Goal: Task Accomplishment & Management: Use online tool/utility

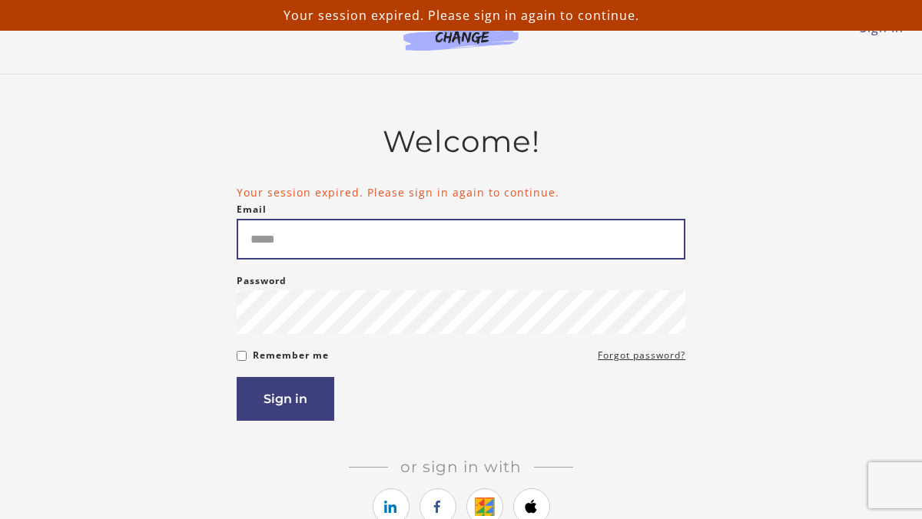
click at [315, 252] on input "Email" at bounding box center [461, 239] width 449 height 41
type input "**********"
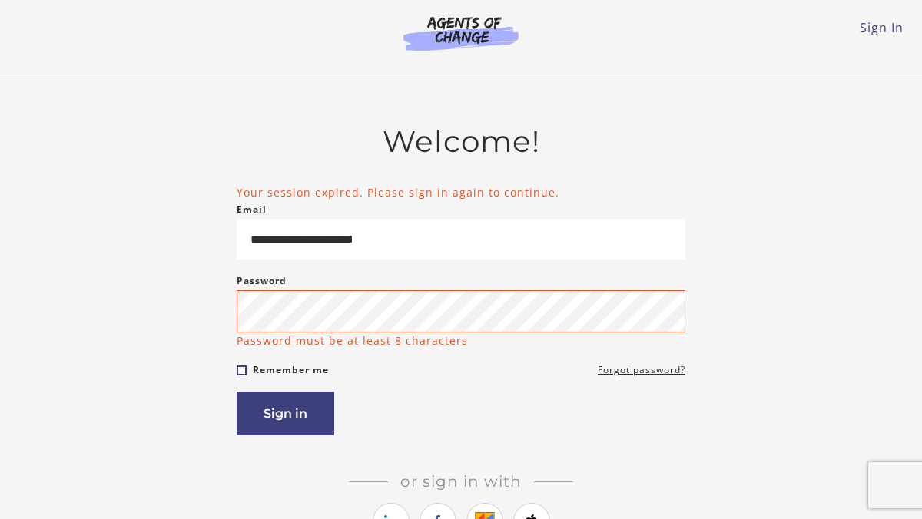
click at [245, 357] on form "**********" at bounding box center [461, 310] width 449 height 252
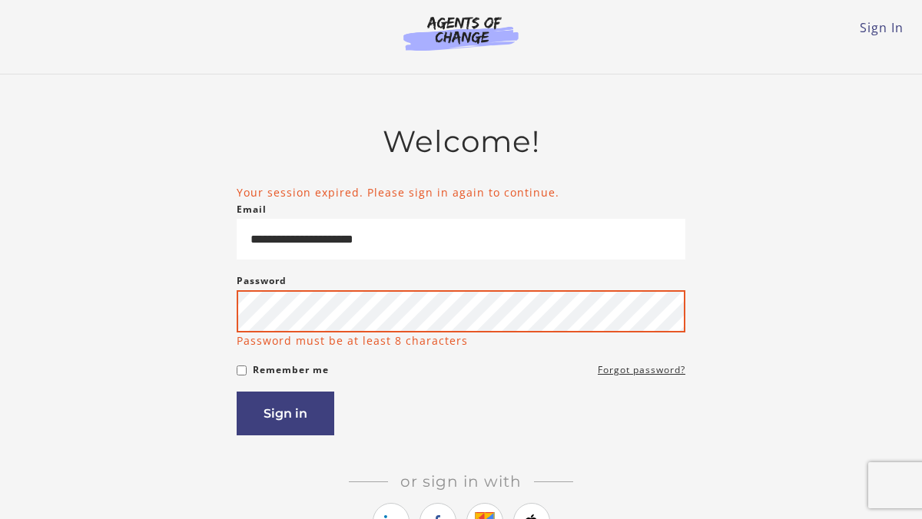
click at [237, 392] on button "Sign in" at bounding box center [286, 414] width 98 height 44
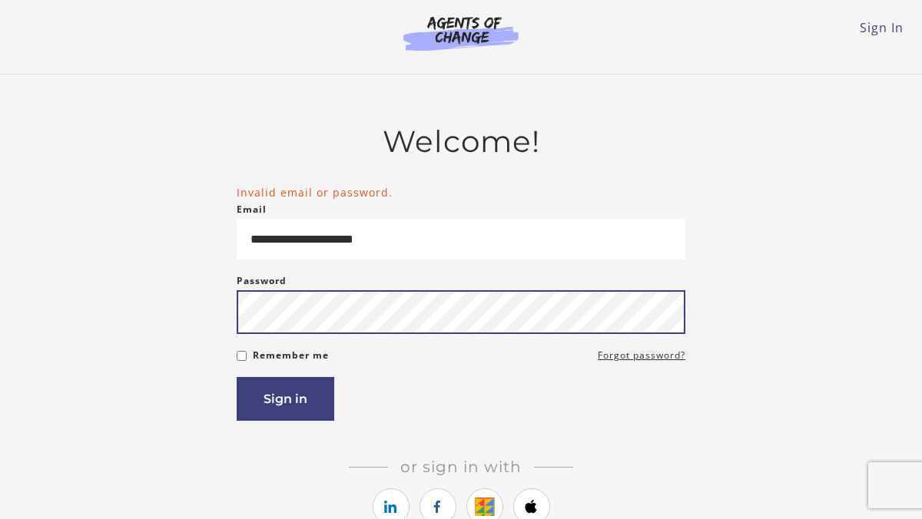
click at [237, 377] on button "Sign in" at bounding box center [286, 399] width 98 height 44
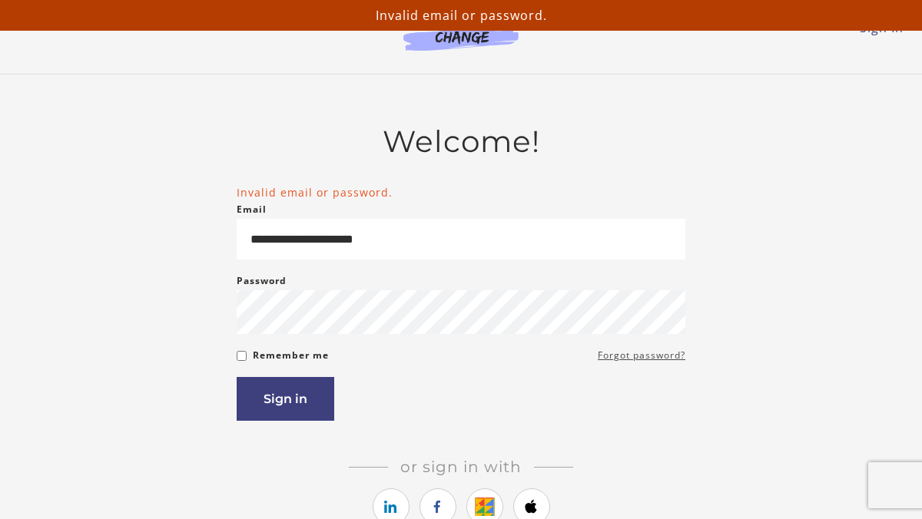
click at [621, 362] on link "Forgot password?" at bounding box center [642, 355] width 88 height 18
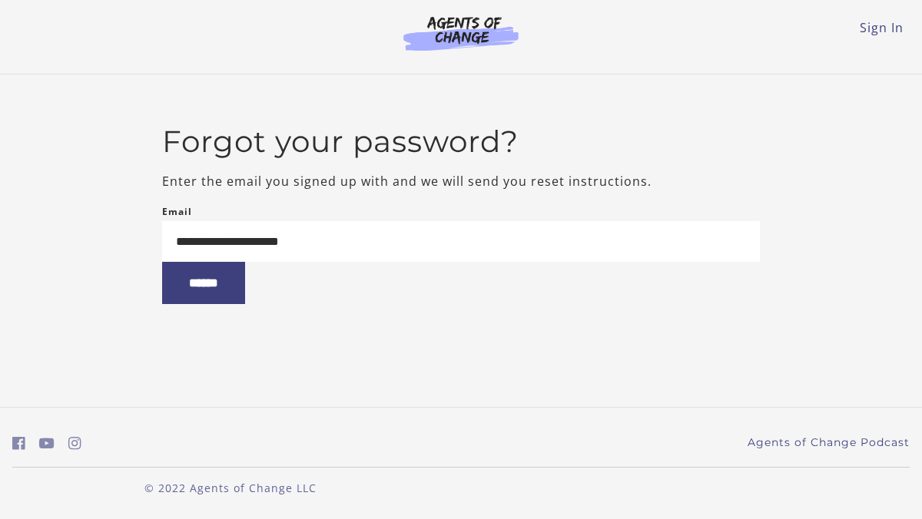
type input "**********"
click at [162, 262] on input "******" at bounding box center [203, 283] width 83 height 42
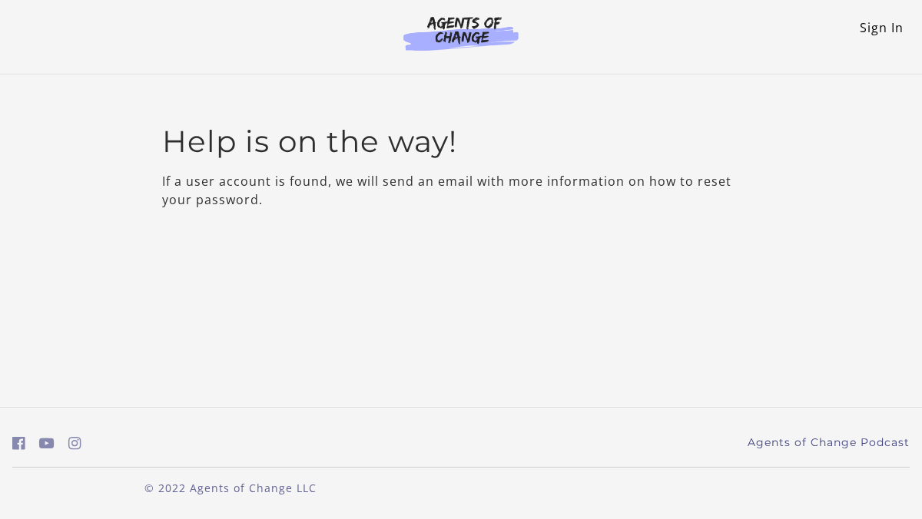
click at [876, 31] on link "Sign In" at bounding box center [881, 27] width 44 height 17
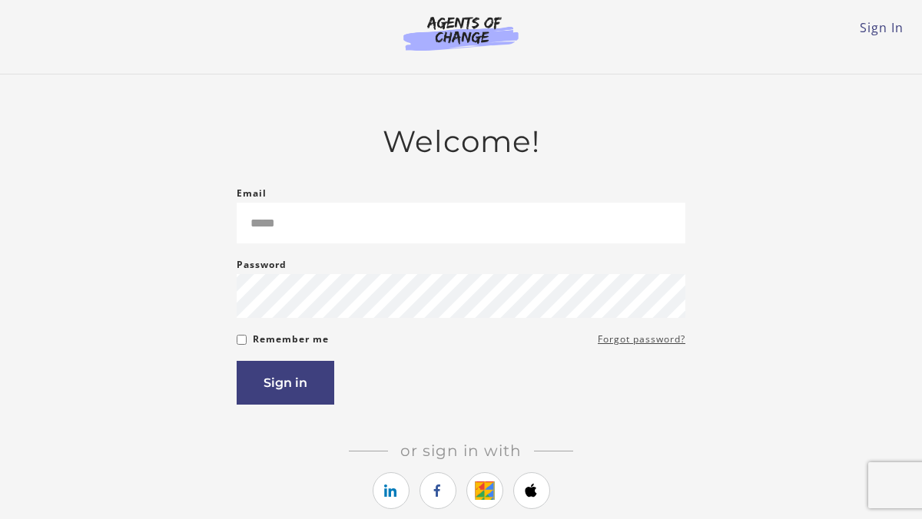
click at [634, 343] on link "Forgot password?" at bounding box center [642, 339] width 88 height 18
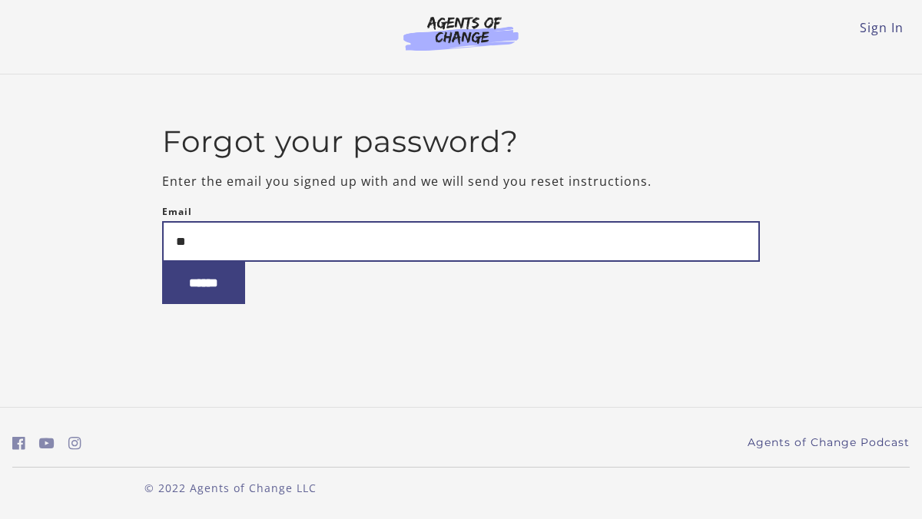
type input "*"
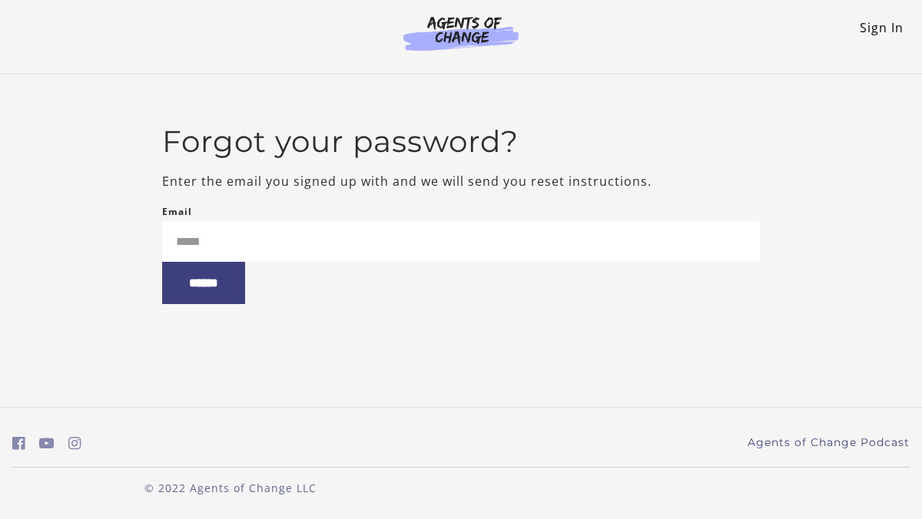
click at [880, 26] on link "Sign In" at bounding box center [881, 27] width 44 height 17
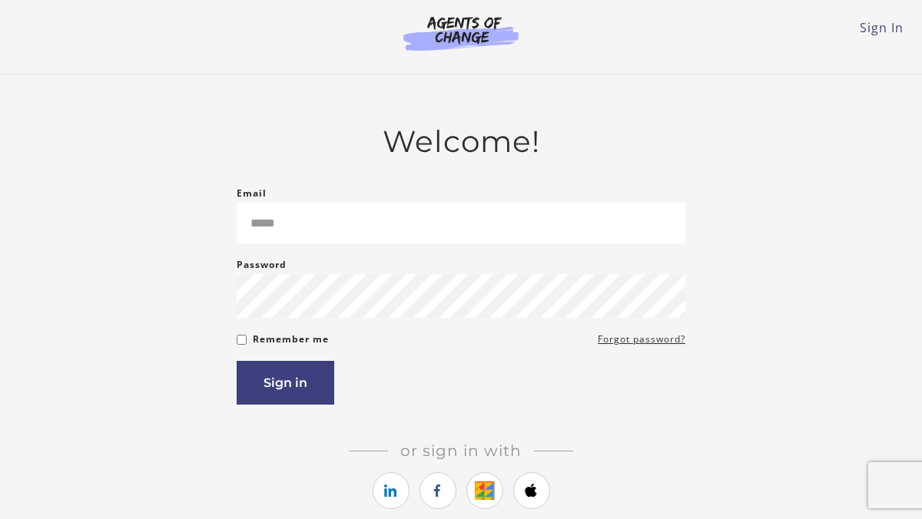
click at [279, 341] on label "Remember me" at bounding box center [291, 339] width 76 height 18
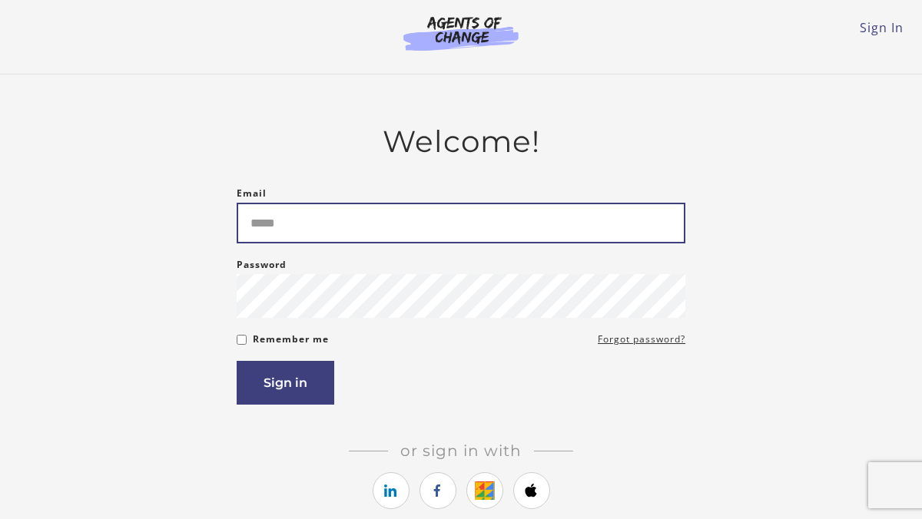
click at [300, 234] on input "Email" at bounding box center [461, 223] width 449 height 41
type input "**********"
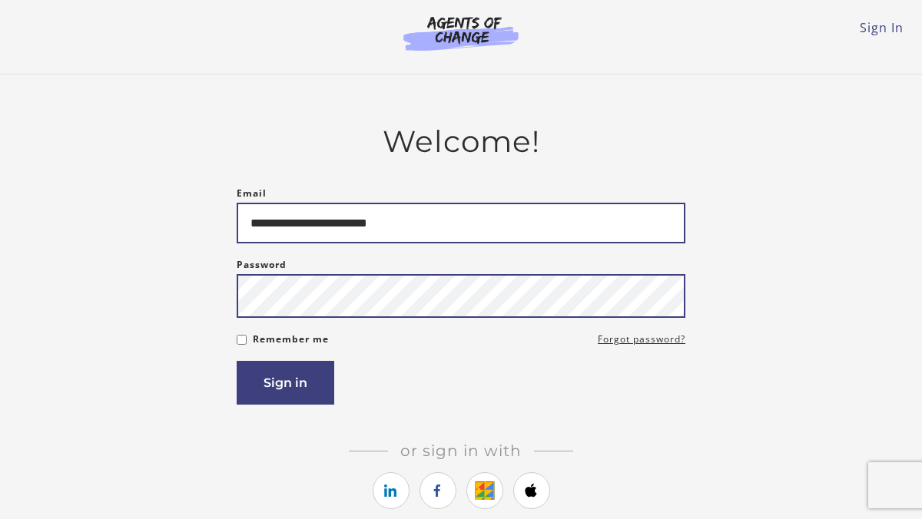
click at [237, 361] on button "Sign in" at bounding box center [286, 383] width 98 height 44
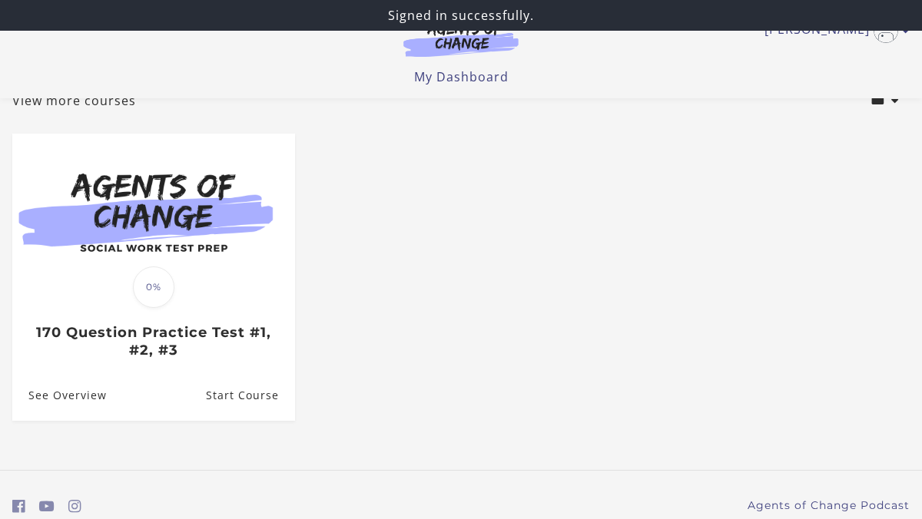
scroll to position [105, 0]
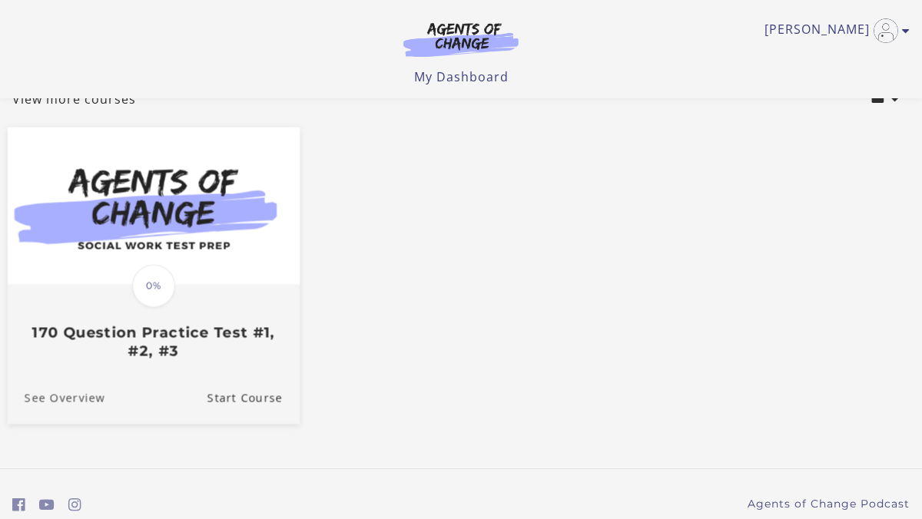
click at [77, 398] on link "See Overview" at bounding box center [57, 397] width 98 height 51
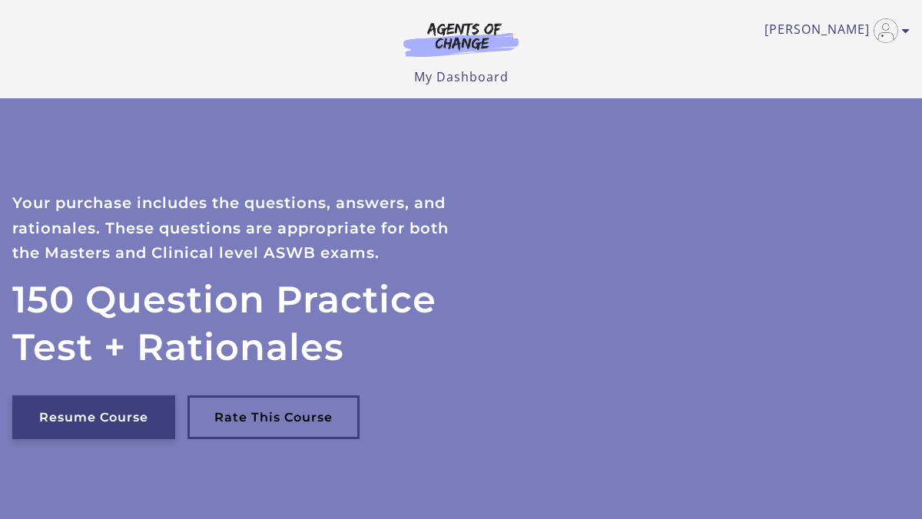
click at [144, 413] on link "Resume Course" at bounding box center [93, 418] width 163 height 44
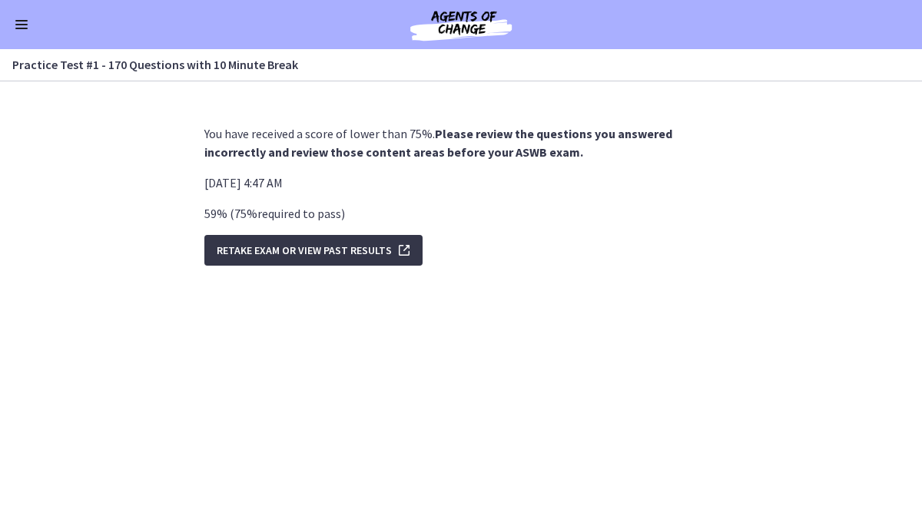
click at [243, 259] on span "Retake Exam OR View Past Results" at bounding box center [304, 250] width 175 height 18
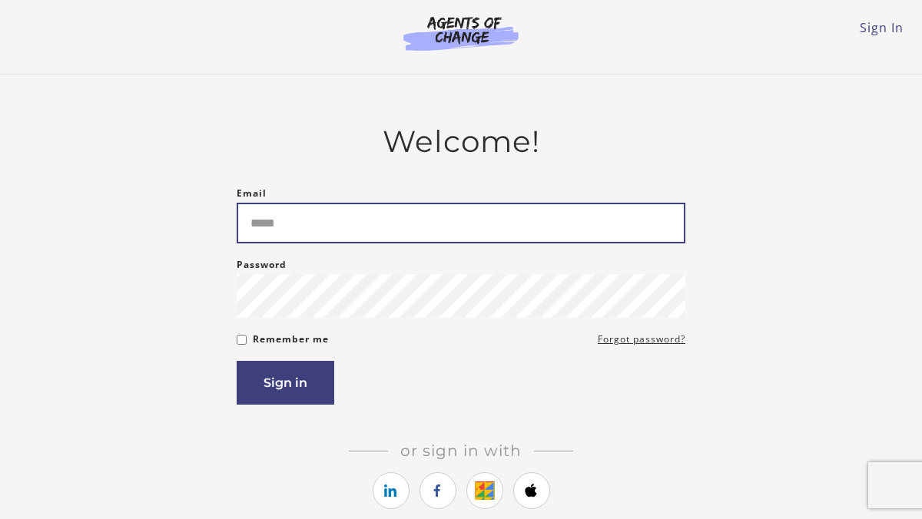
click at [284, 237] on input "Email" at bounding box center [461, 223] width 449 height 41
type input "**********"
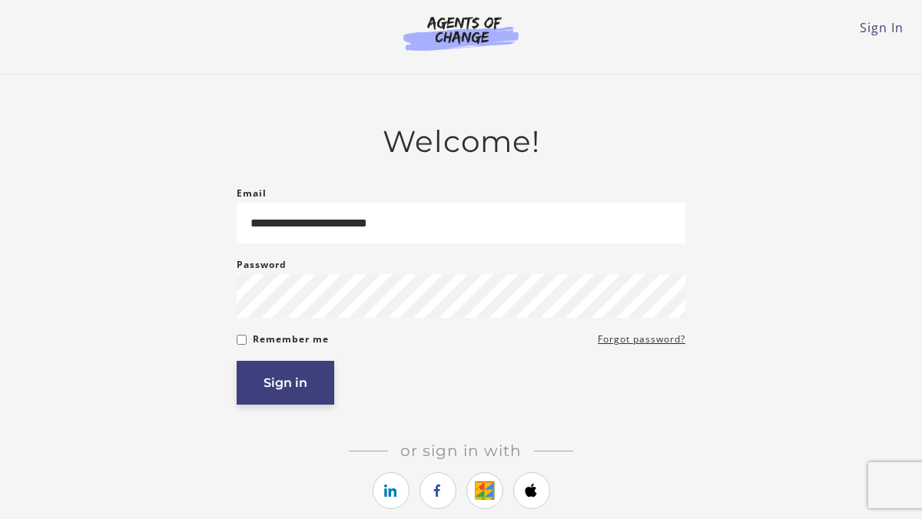
click at [254, 389] on button "Sign in" at bounding box center [286, 383] width 98 height 44
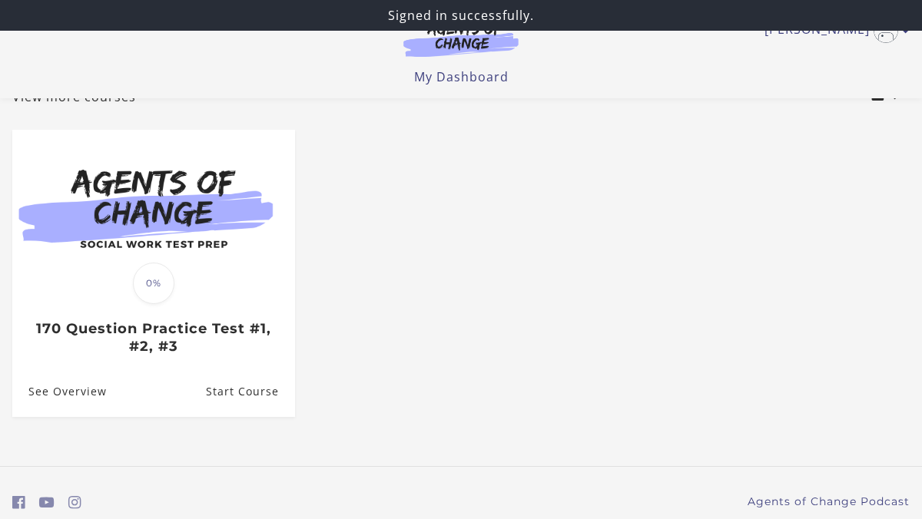
scroll to position [109, 0]
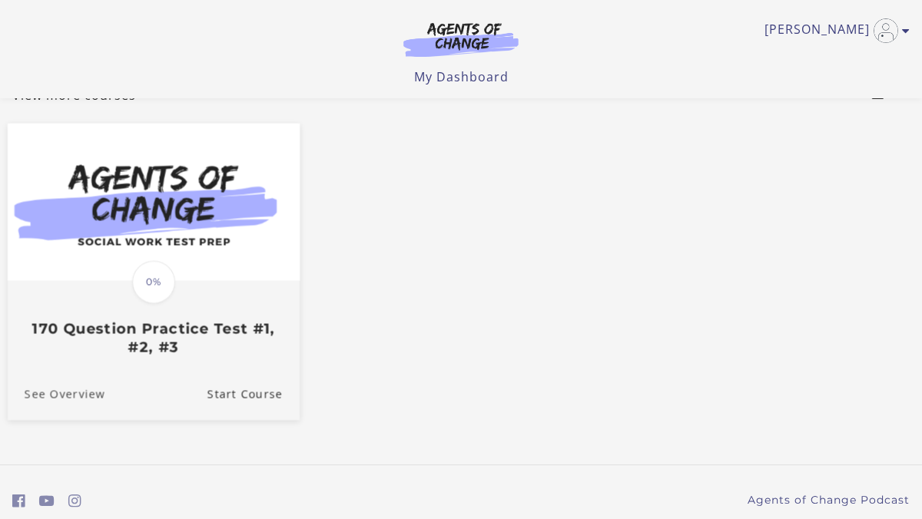
click at [43, 406] on link "See Overview" at bounding box center [57, 394] width 98 height 51
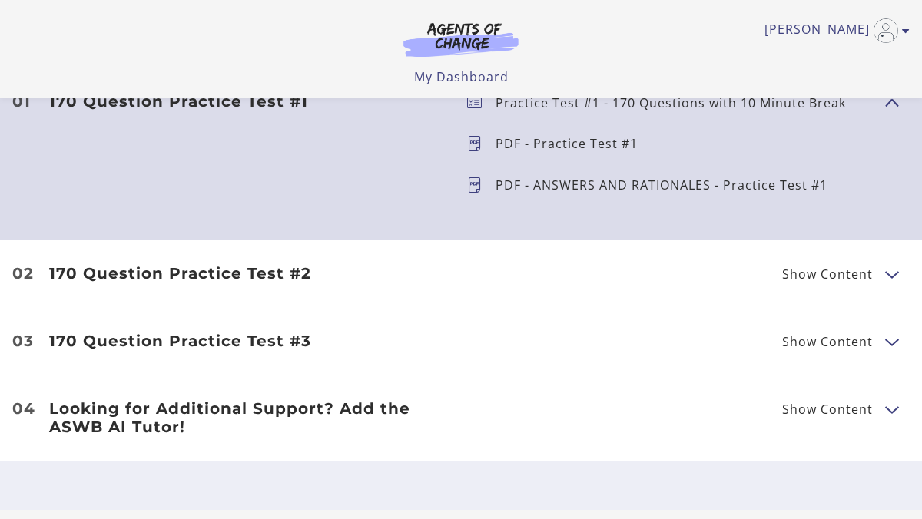
scroll to position [511, 0]
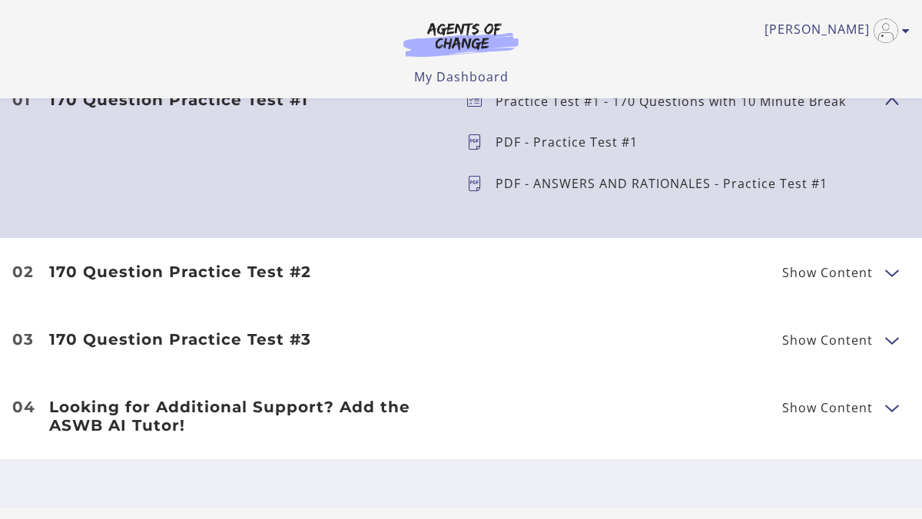
click at [873, 273] on span "Show Content" at bounding box center [833, 272] width 103 height 19
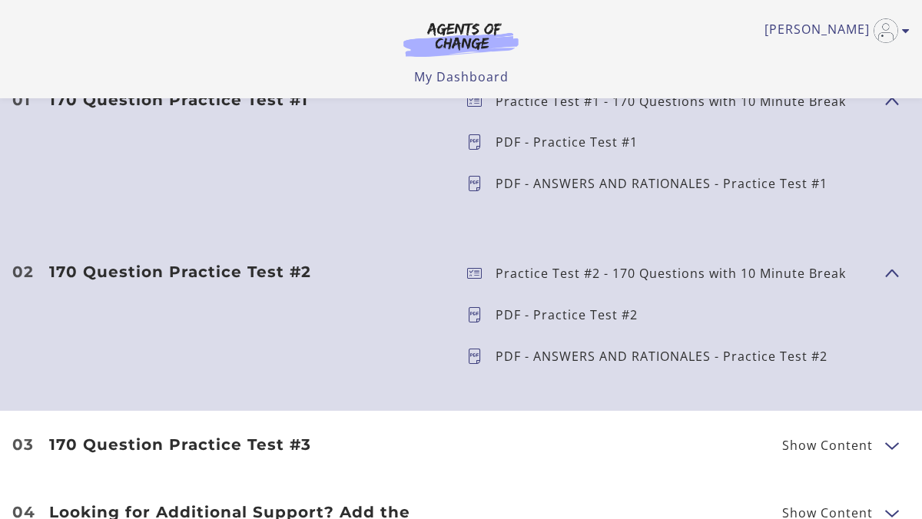
click at [197, 276] on h3 "170 Question Practice Test #2" at bounding box center [245, 272] width 393 height 18
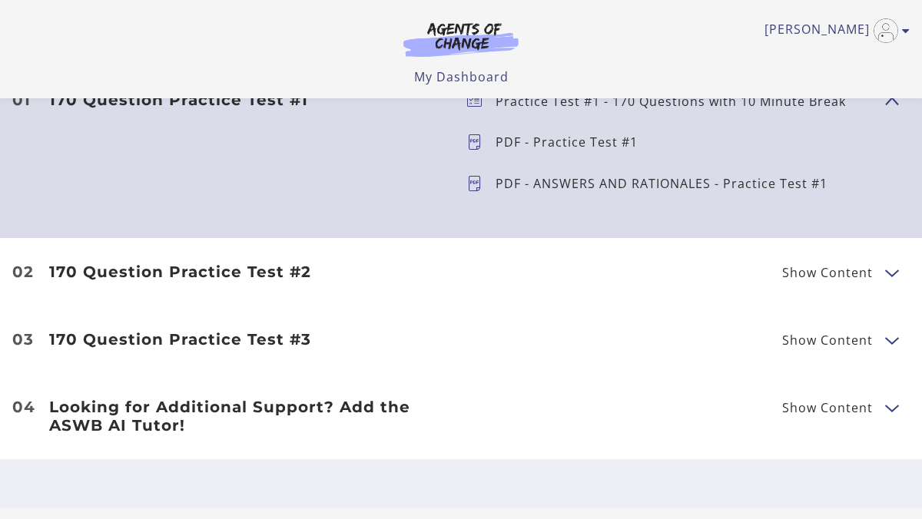
click at [197, 276] on h3 "170 Question Practice Test #2" at bounding box center [245, 272] width 393 height 18
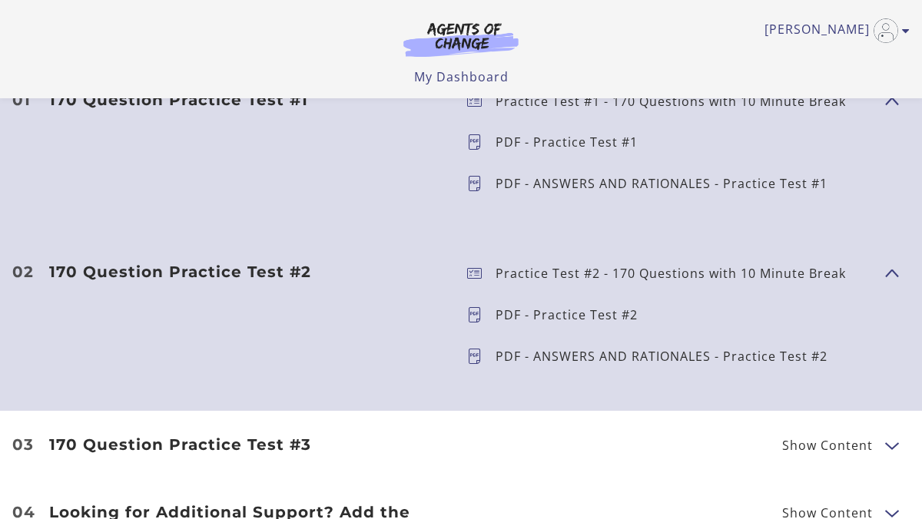
click at [197, 276] on h3 "170 Question Practice Test #2" at bounding box center [245, 272] width 393 height 18
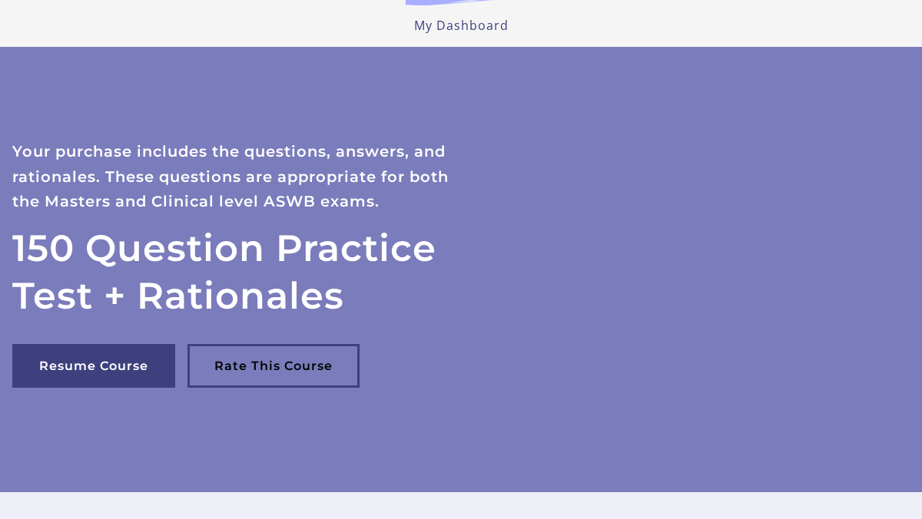
scroll to position [73, 0]
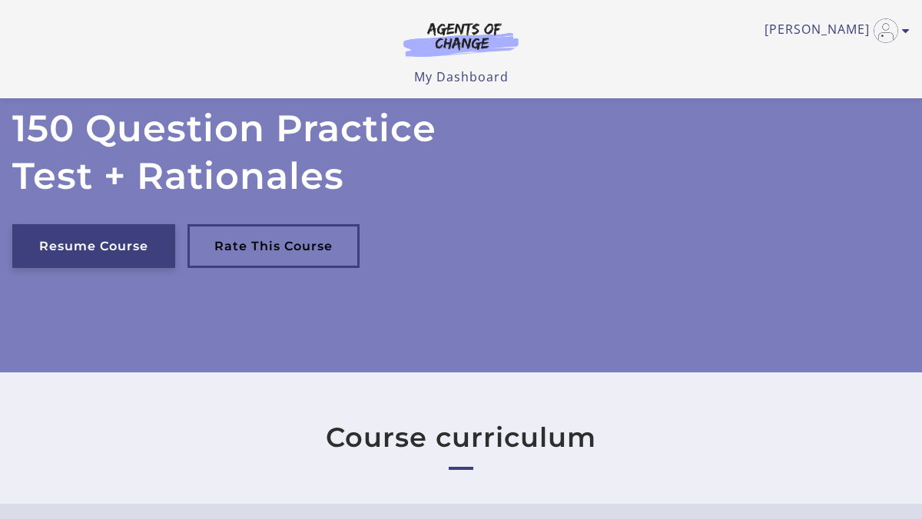
click at [115, 237] on link "Resume Course" at bounding box center [93, 246] width 163 height 44
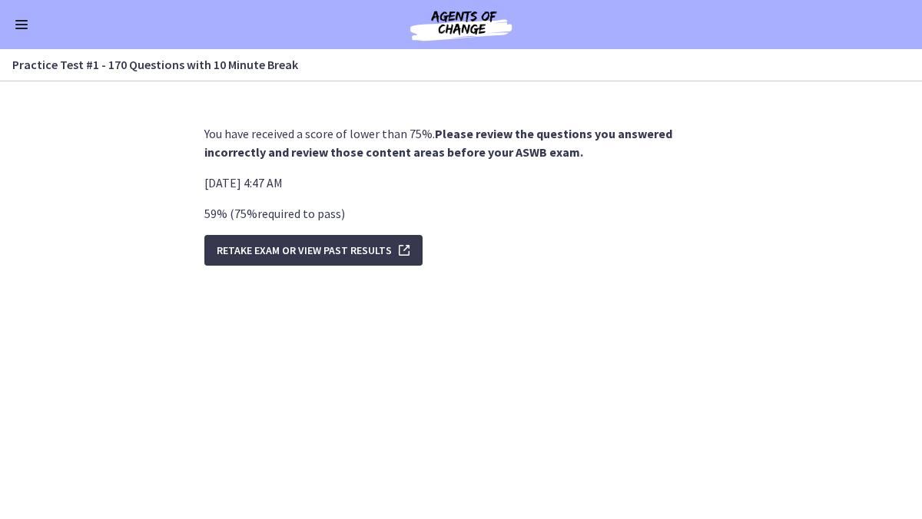
click at [27, 26] on button "Enable menu" at bounding box center [21, 24] width 18 height 18
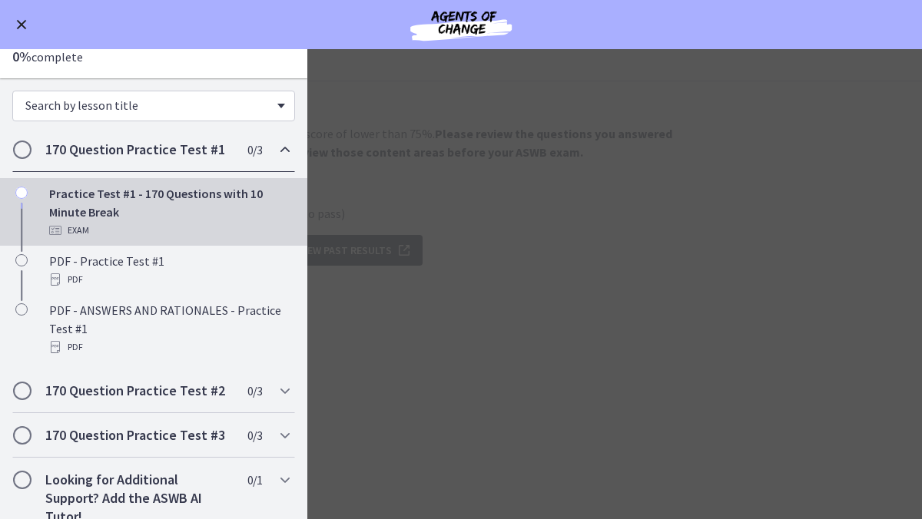
scroll to position [97, 0]
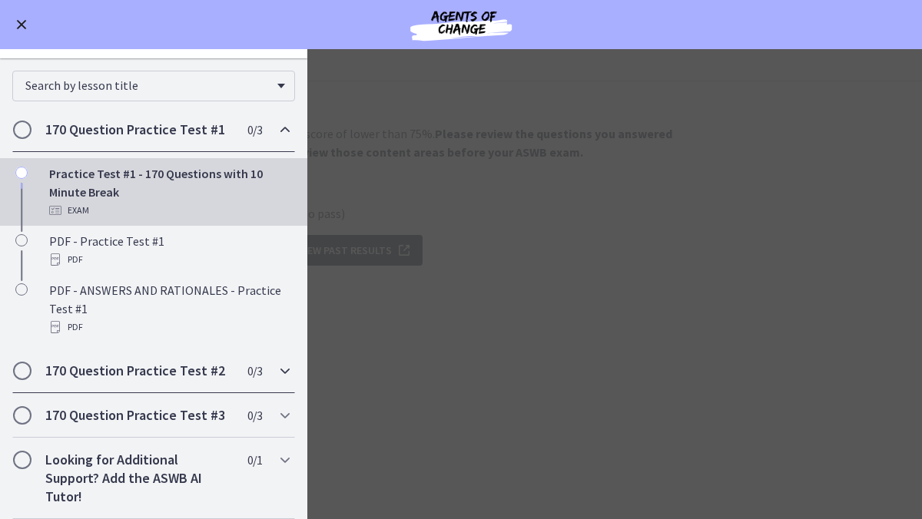
click at [26, 373] on span "Chapters" at bounding box center [22, 370] width 15 height 15
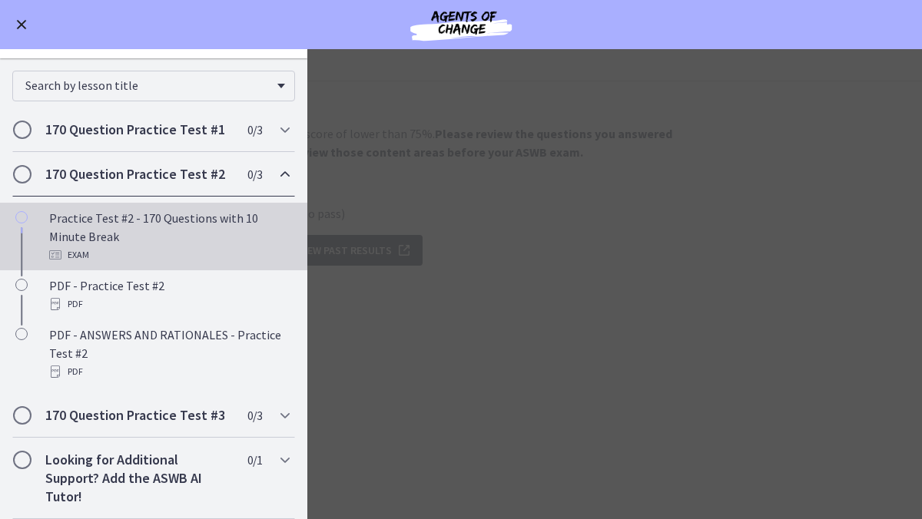
click at [74, 240] on div "Practice Test #2 - 170 Questions with 10 Minute Break Exam" at bounding box center [169, 236] width 240 height 55
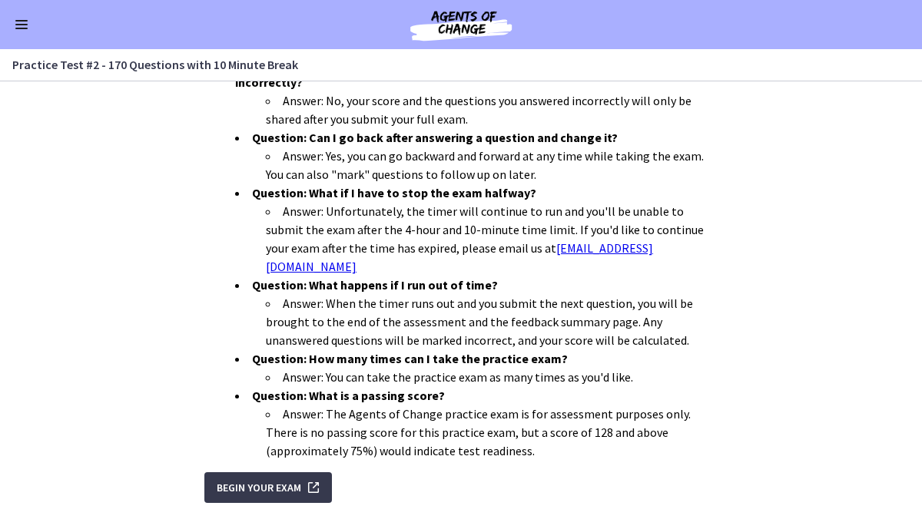
scroll to position [539, 0]
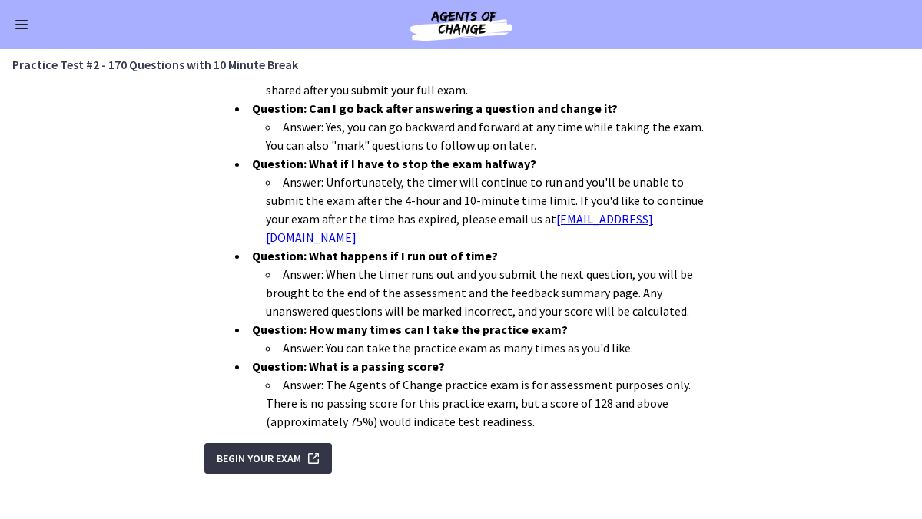
click at [240, 449] on span "Begin Your Exam" at bounding box center [259, 458] width 84 height 18
